Goal: Information Seeking & Learning: Learn about a topic

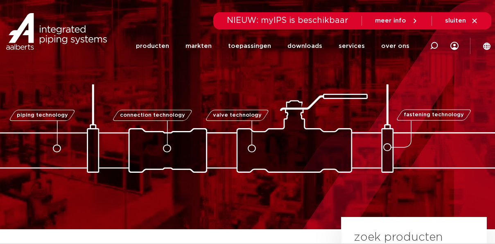
click at [59, 146] on icon at bounding box center [57, 149] width 8 height 8
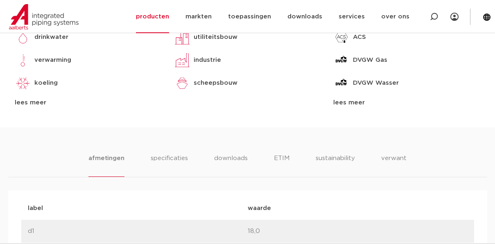
scroll to position [410, 0]
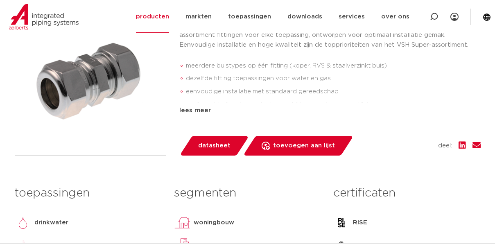
scroll to position [451, 0]
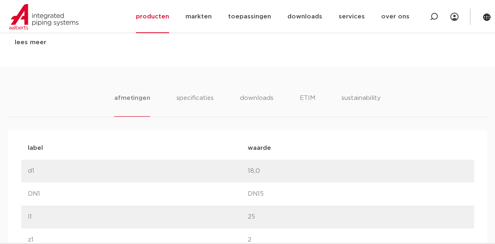
click at [195, 99] on li "specificaties" at bounding box center [194, 104] width 39 height 23
